Goal: Navigation & Orientation: Find specific page/section

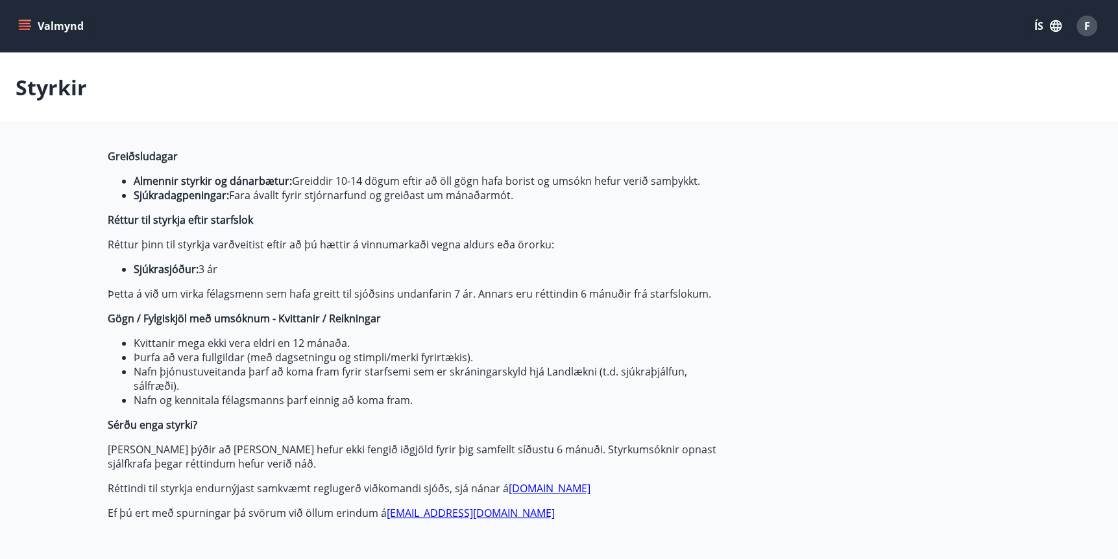
click at [1081, 22] on div "F" at bounding box center [1086, 26] width 21 height 21
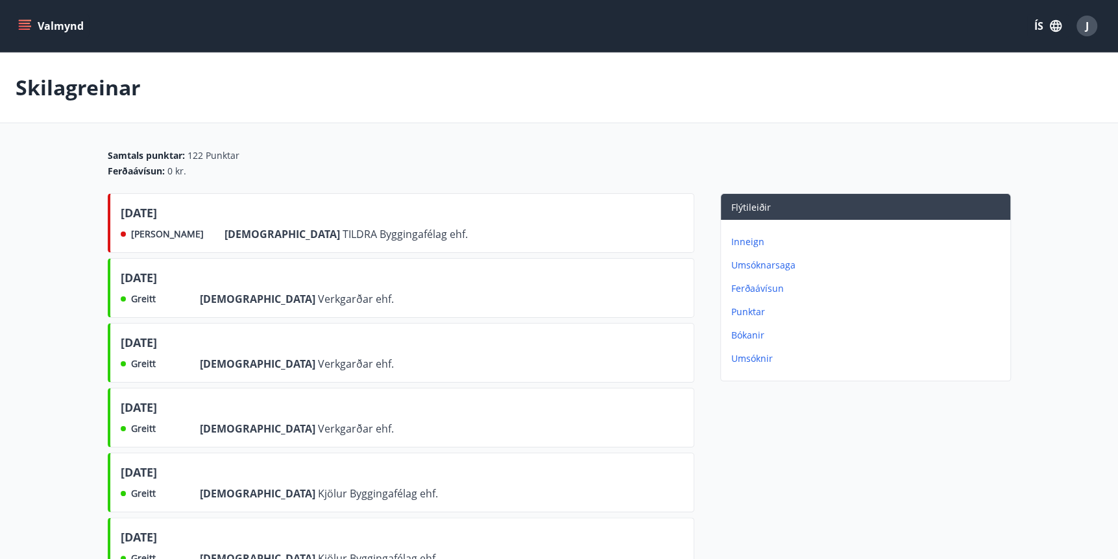
click at [1090, 23] on div "J" at bounding box center [1086, 26] width 21 height 21
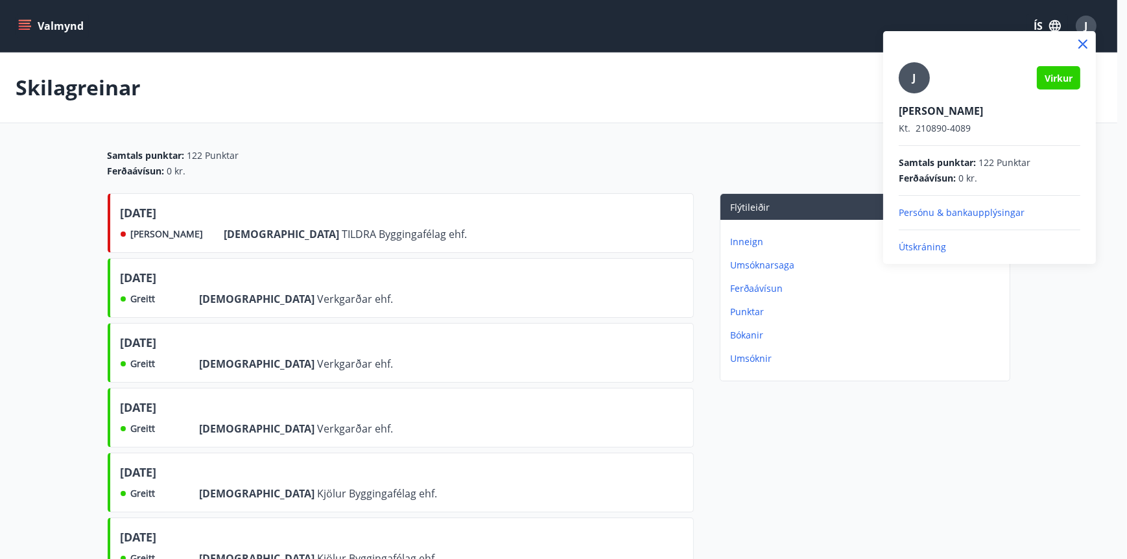
click at [933, 252] on p "Útskráning" at bounding box center [990, 247] width 182 height 13
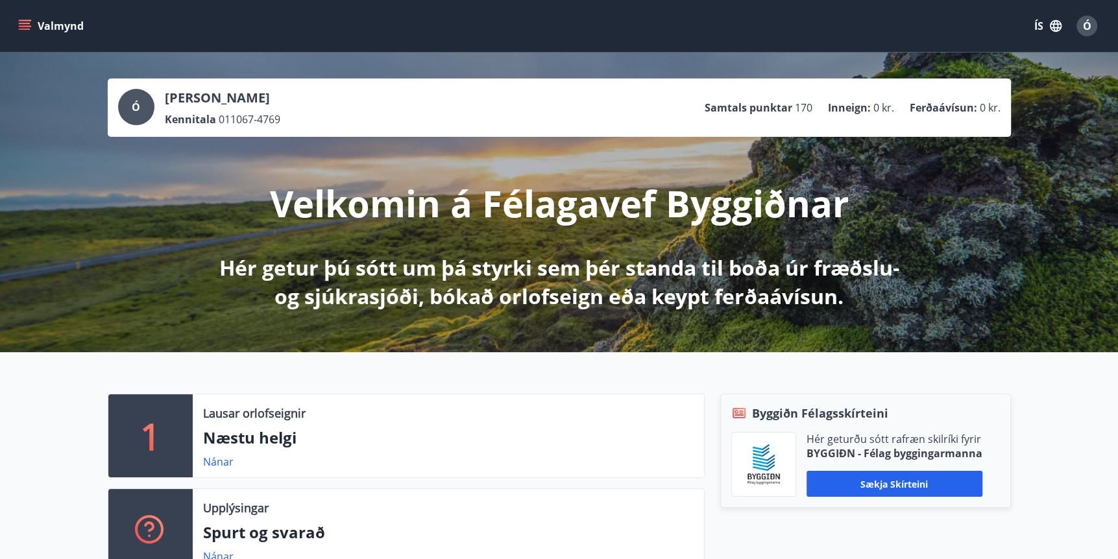
click at [25, 25] on icon "menu" at bounding box center [24, 25] width 13 height 13
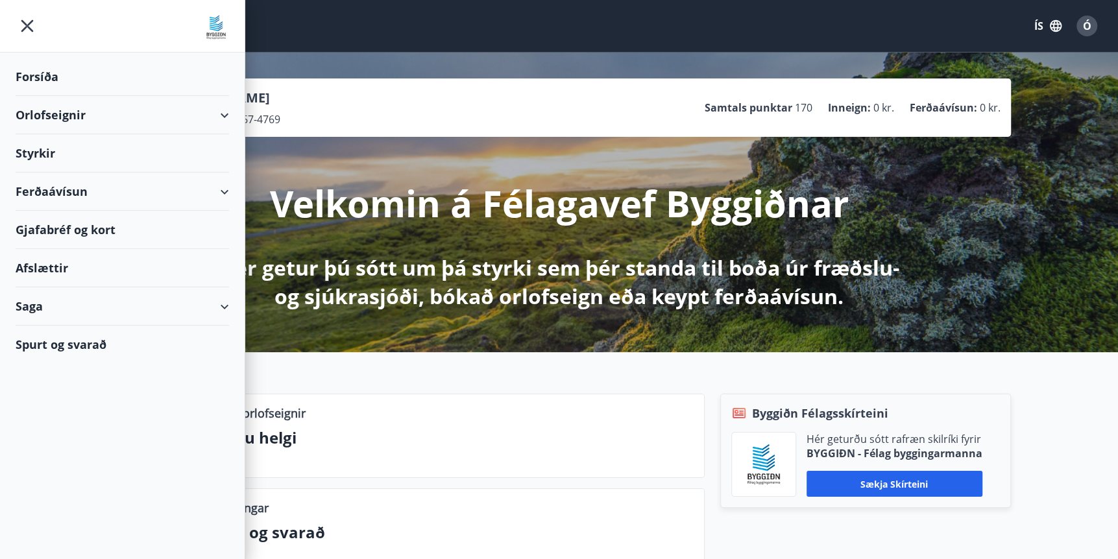
click at [53, 313] on div "Saga" at bounding box center [122, 306] width 213 height 38
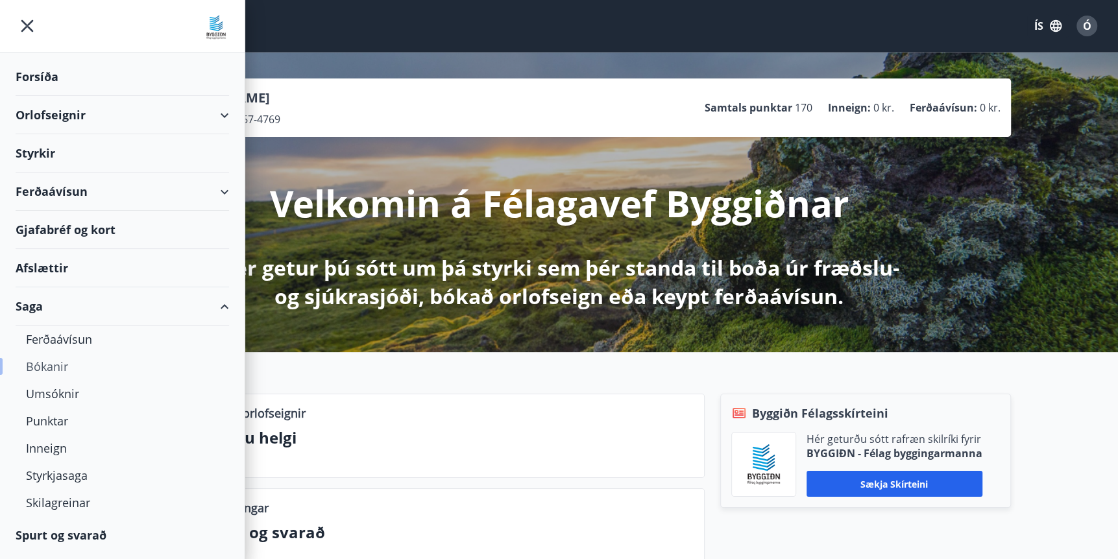
click at [60, 367] on div "Bókanir" at bounding box center [122, 366] width 193 height 27
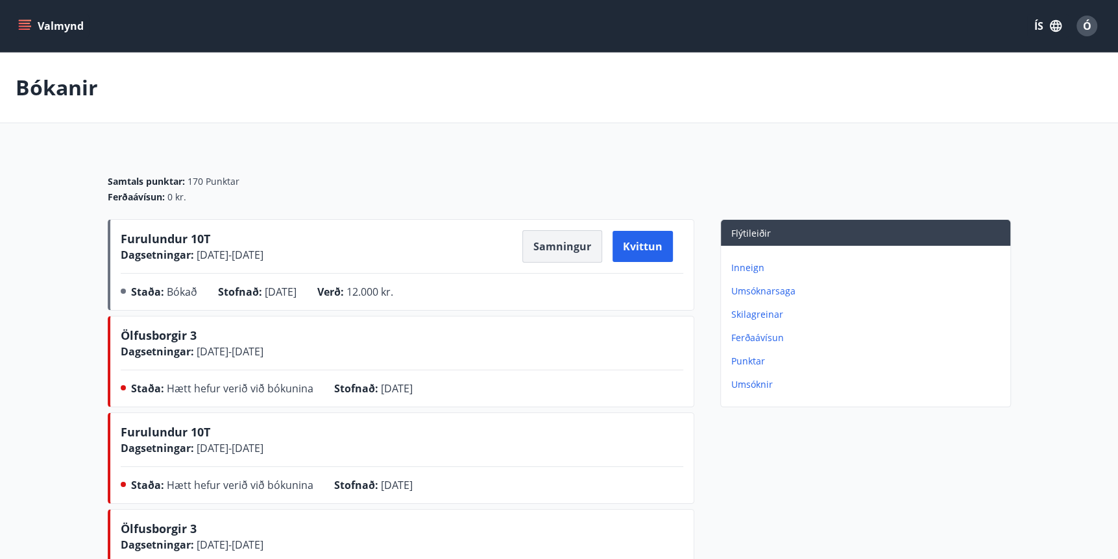
click at [571, 245] on button "Samningur" at bounding box center [562, 246] width 80 height 32
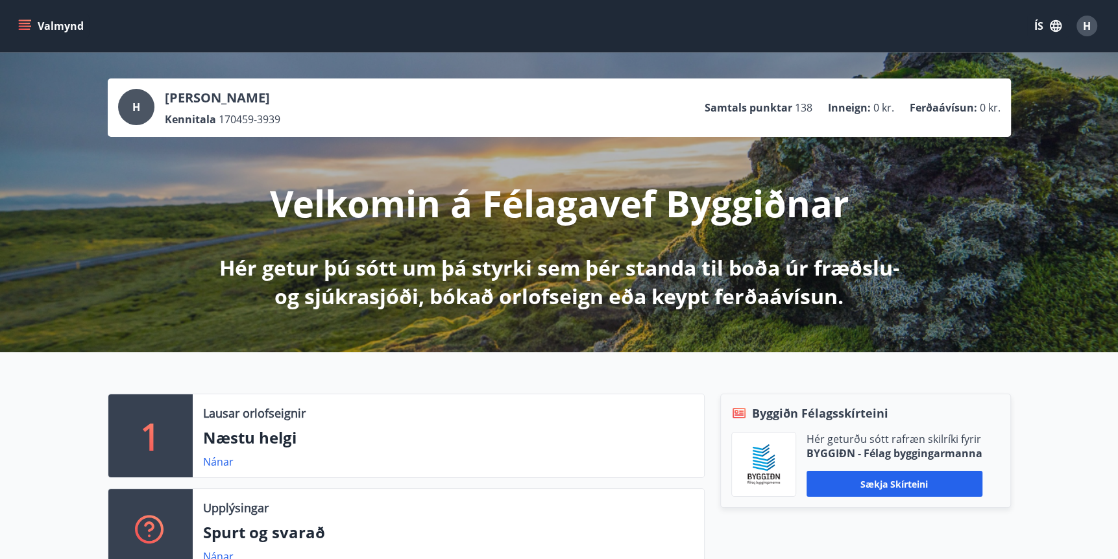
click at [24, 20] on icon "menu" at bounding box center [26, 20] width 14 height 1
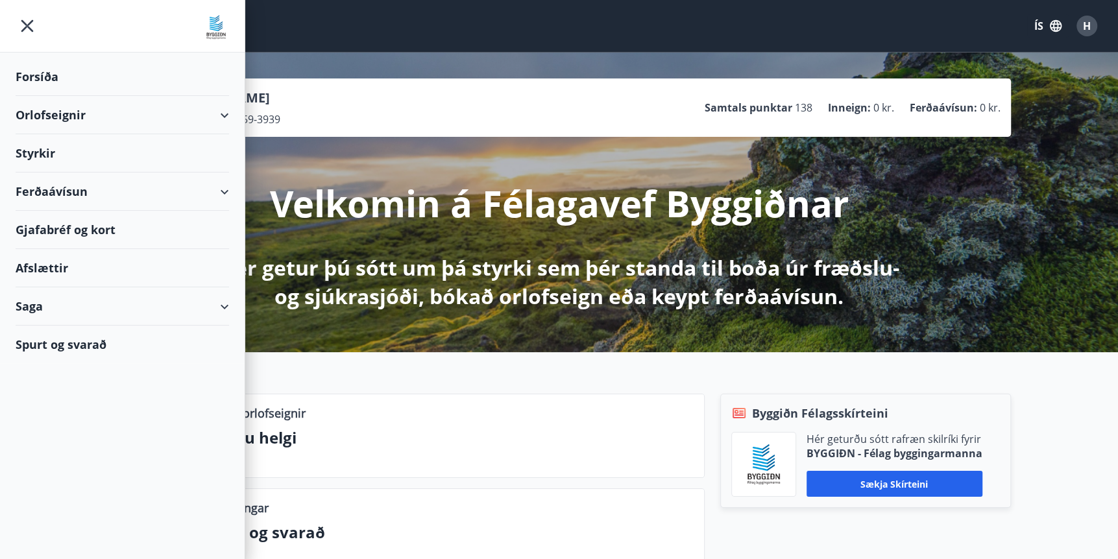
click at [35, 304] on div "Saga" at bounding box center [122, 306] width 213 height 38
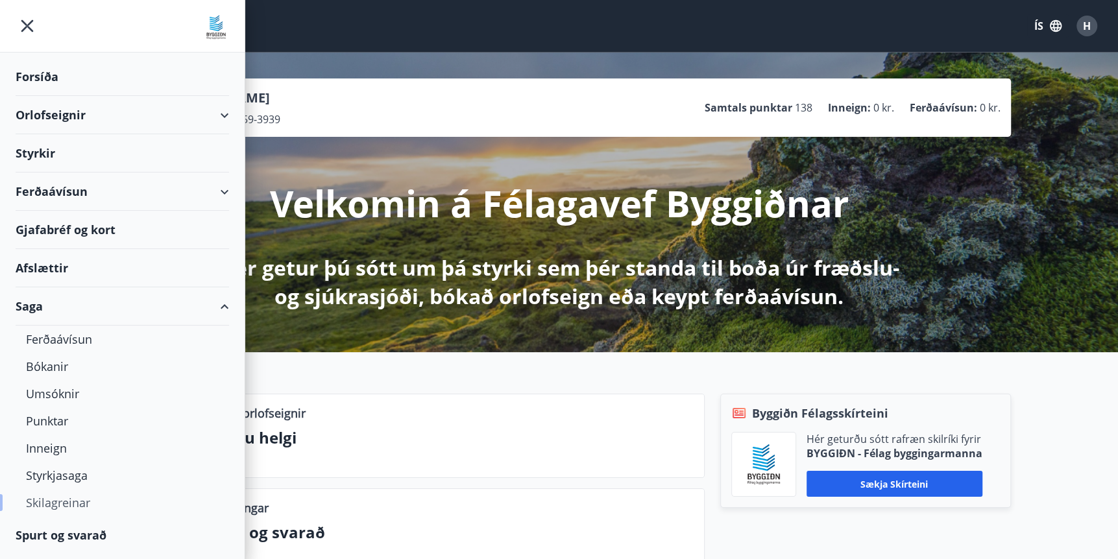
click at [47, 500] on div "Skilagreinar" at bounding box center [122, 502] width 193 height 27
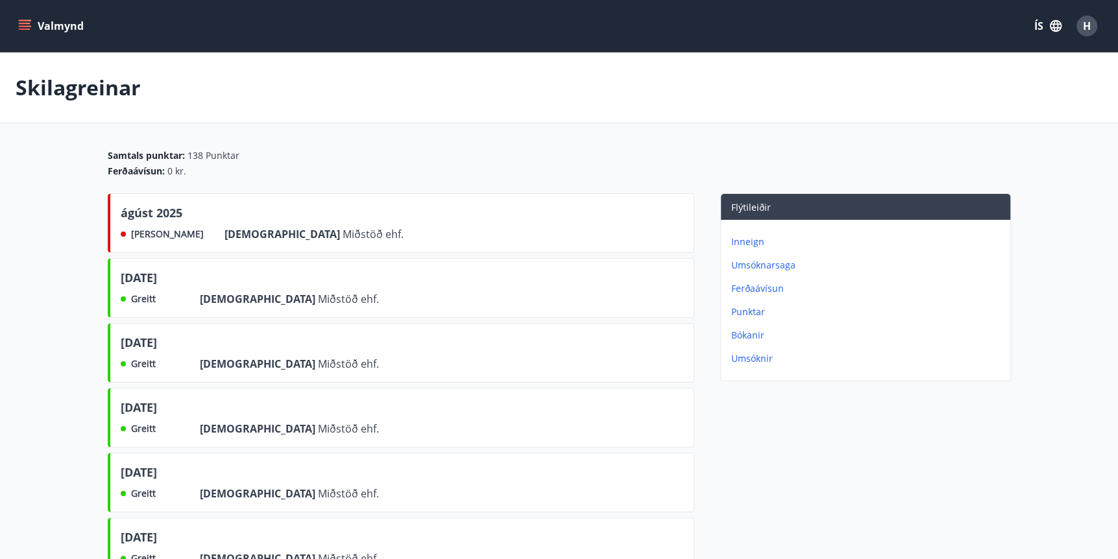
click at [1084, 26] on span "H" at bounding box center [1087, 26] width 8 height 14
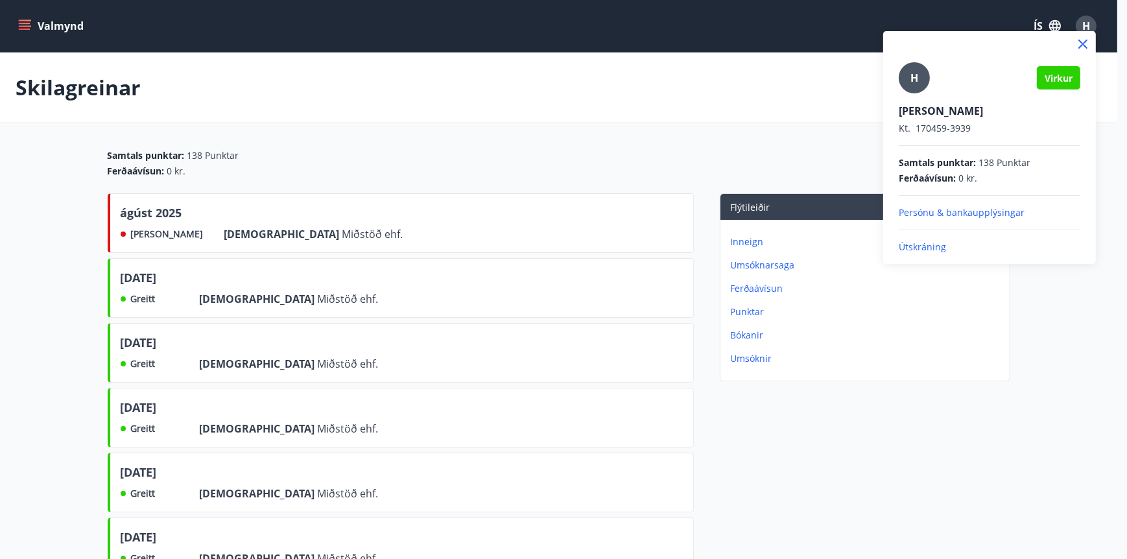
click at [935, 248] on p "Útskráning" at bounding box center [990, 247] width 182 height 13
